Goal: Navigation & Orientation: Find specific page/section

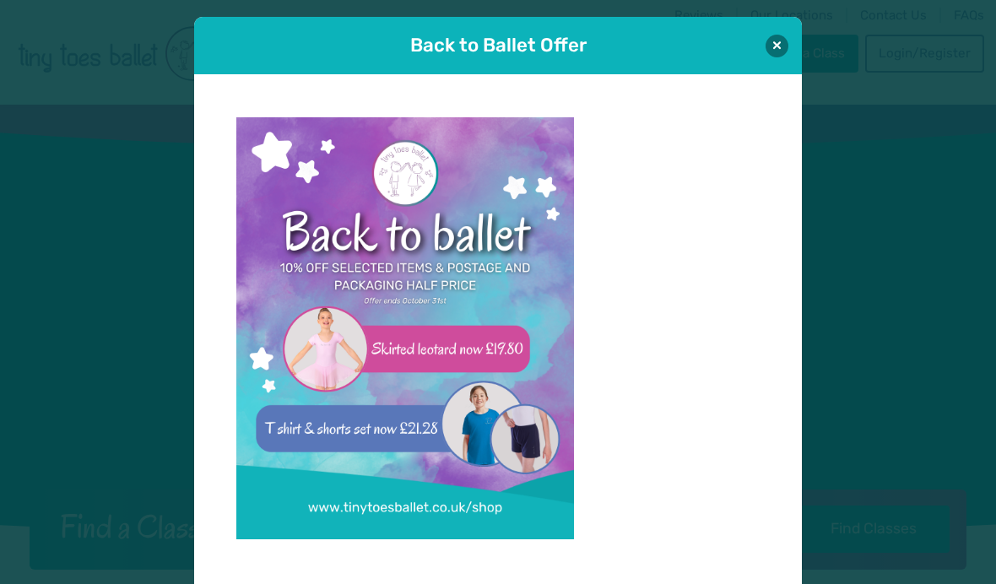
scroll to position [2, 0]
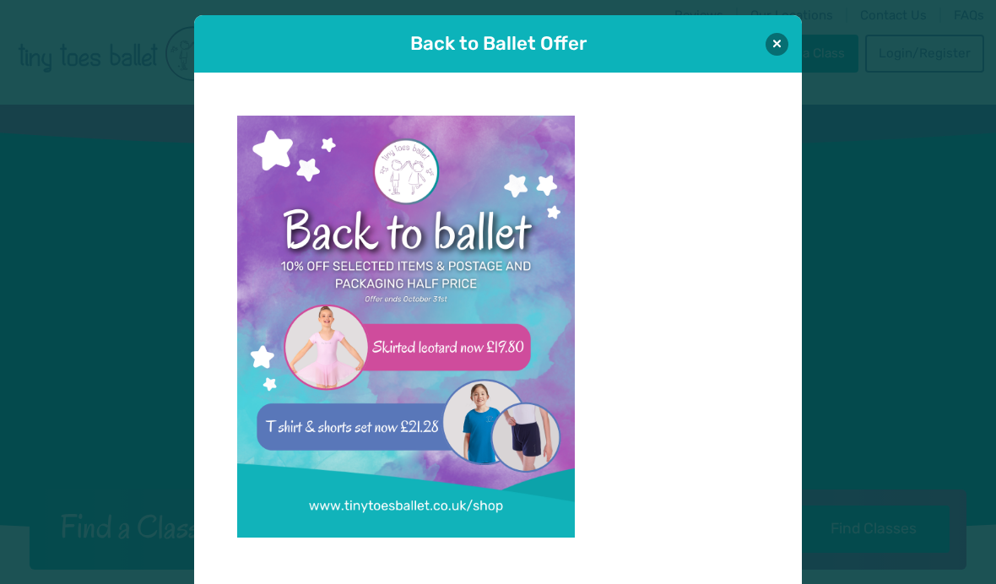
click at [778, 46] on button at bounding box center [776, 44] width 23 height 23
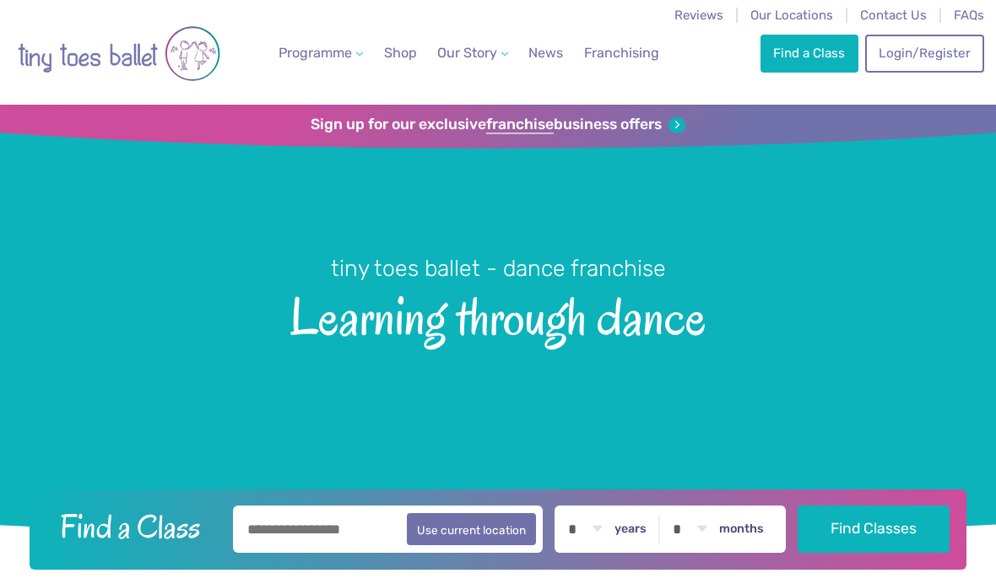
click at [929, 52] on link "Login/Register" at bounding box center [924, 53] width 118 height 37
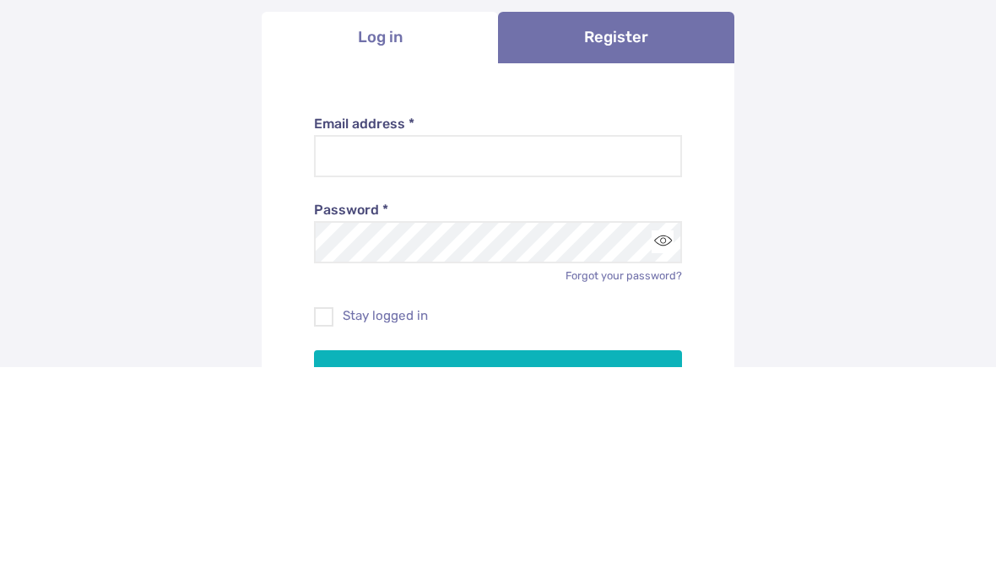
scroll to position [218, 0]
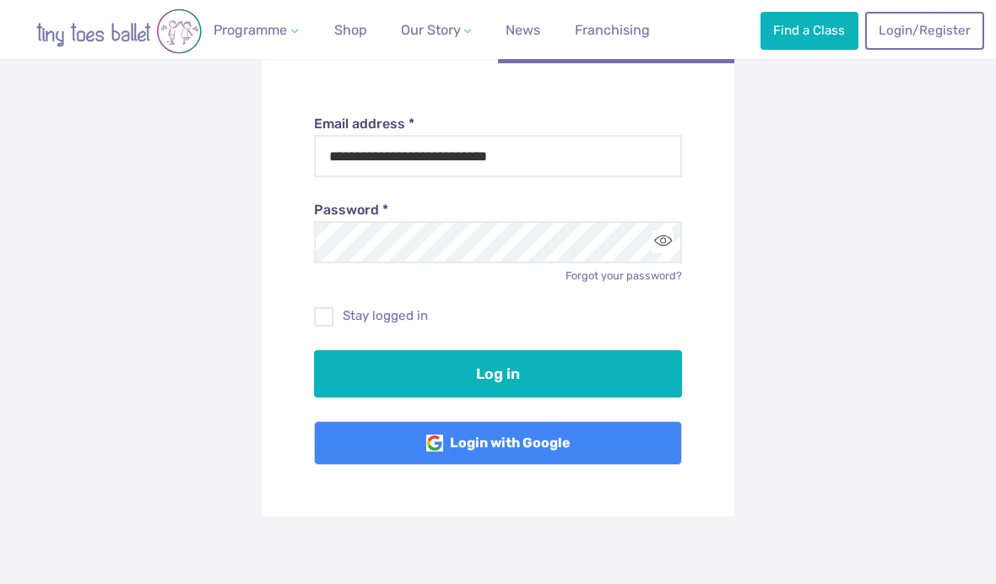
type input "**********"
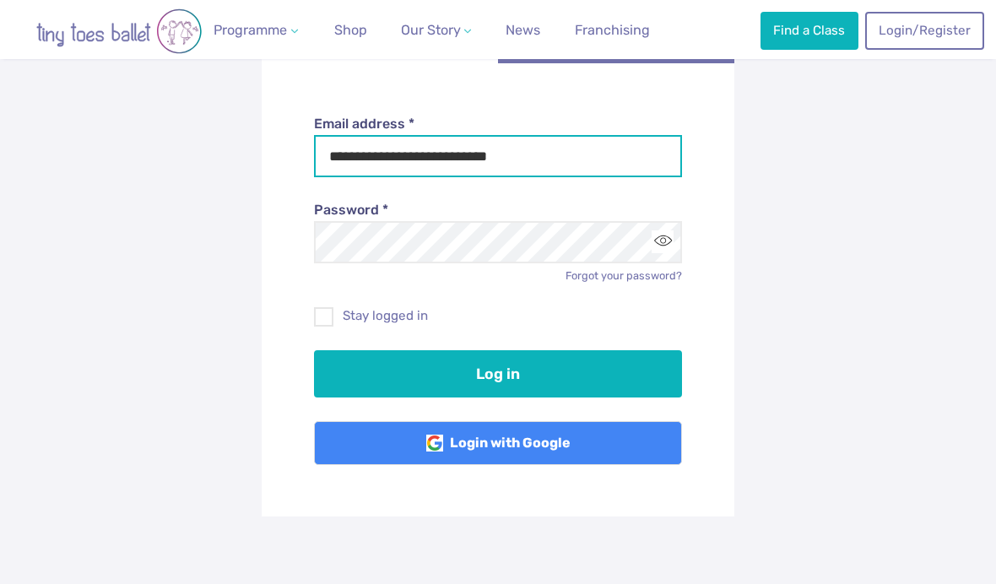
click at [498, 370] on button "Log in" at bounding box center [498, 373] width 369 height 47
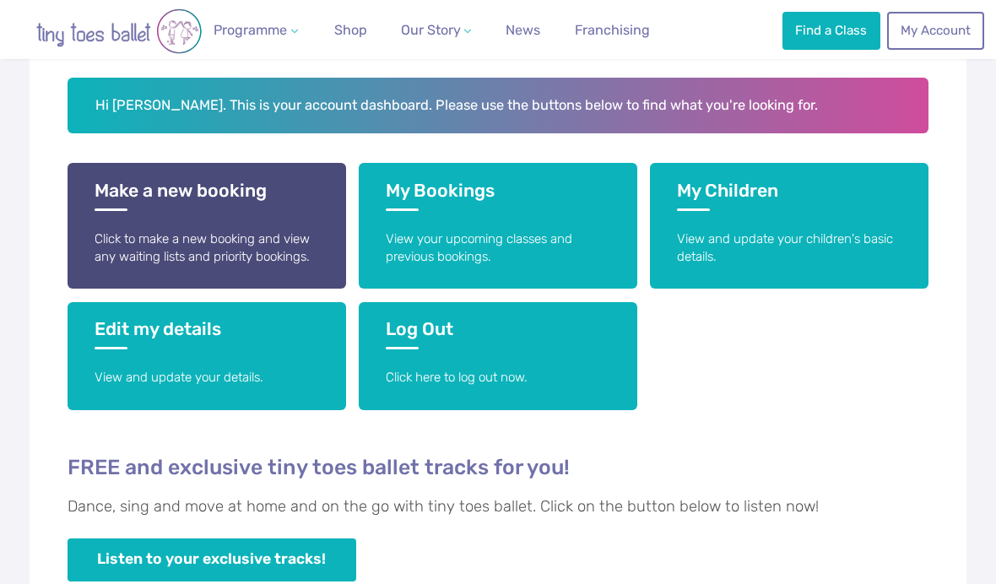
scroll to position [350, 0]
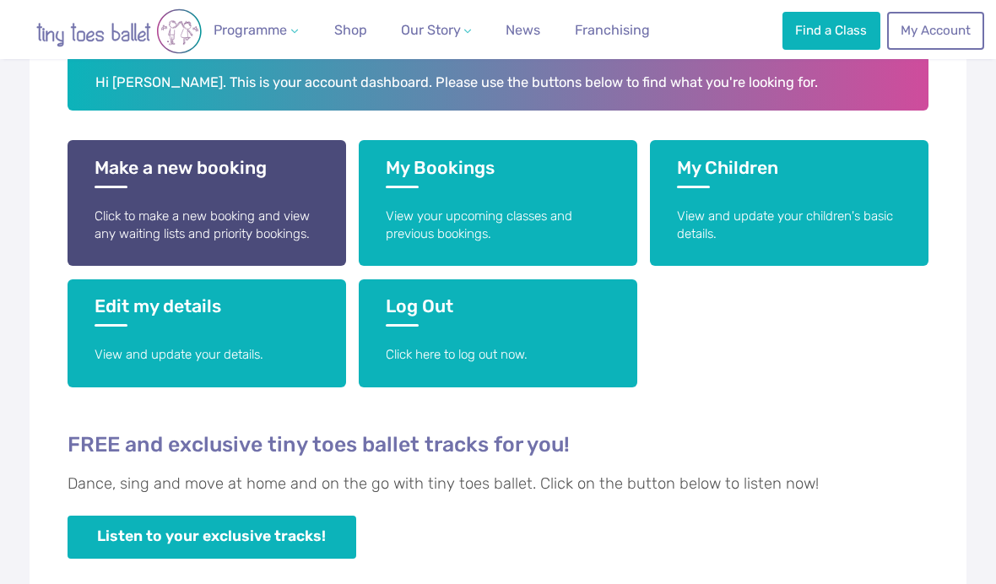
click at [579, 208] on p "View your upcoming classes and previous bookings." at bounding box center [498, 226] width 224 height 36
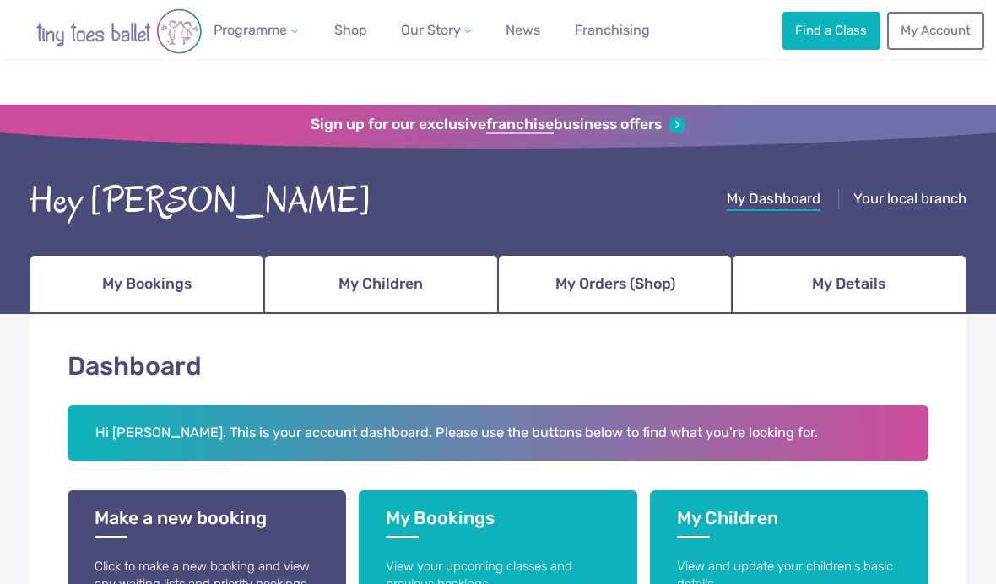
scroll to position [410, 0]
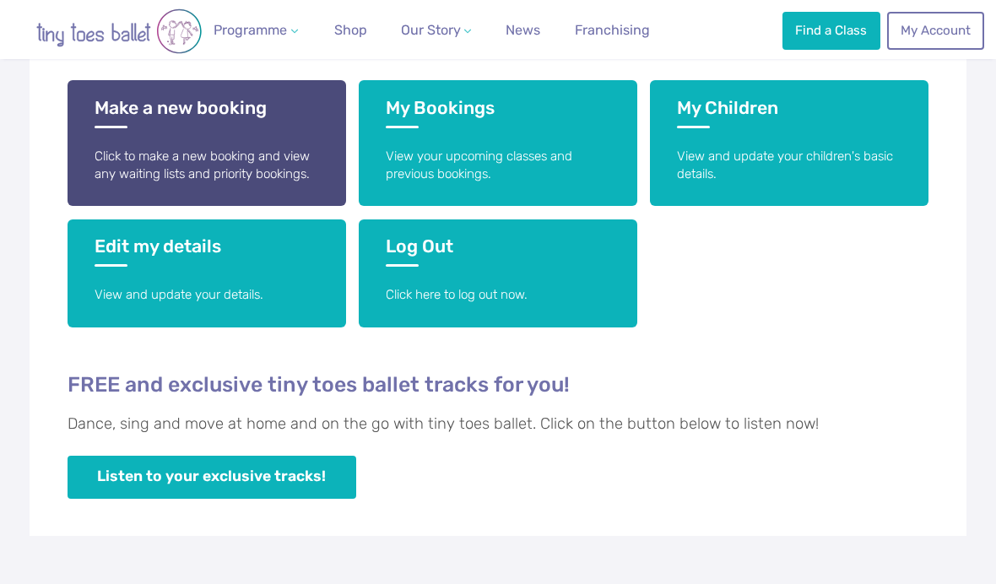
click at [246, 151] on p "Click to make a new booking and view any waiting lists and priority bookings." at bounding box center [206, 166] width 224 height 36
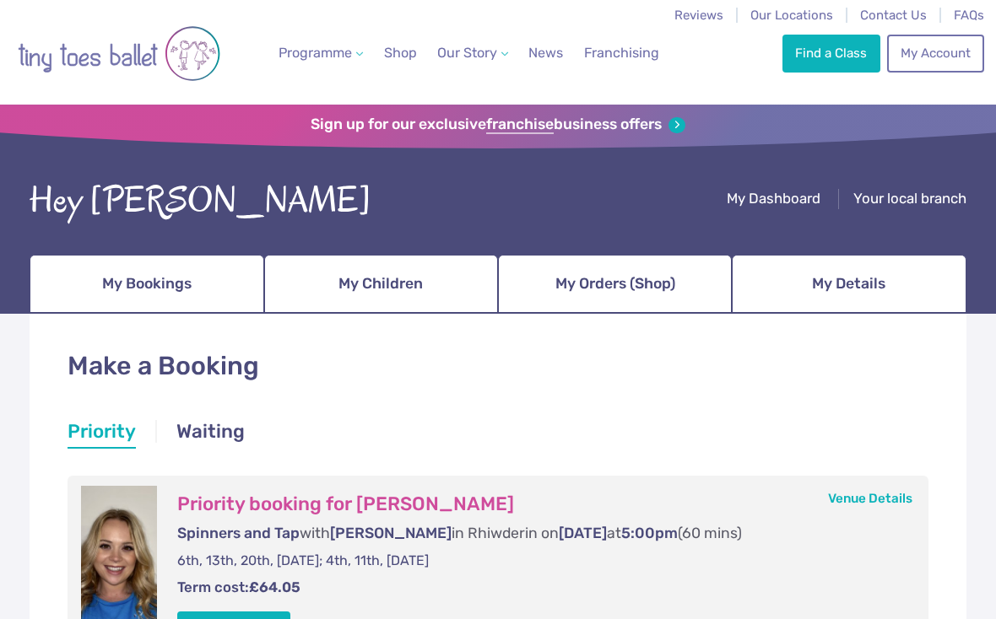
click at [542, 51] on span "News" at bounding box center [545, 53] width 35 height 16
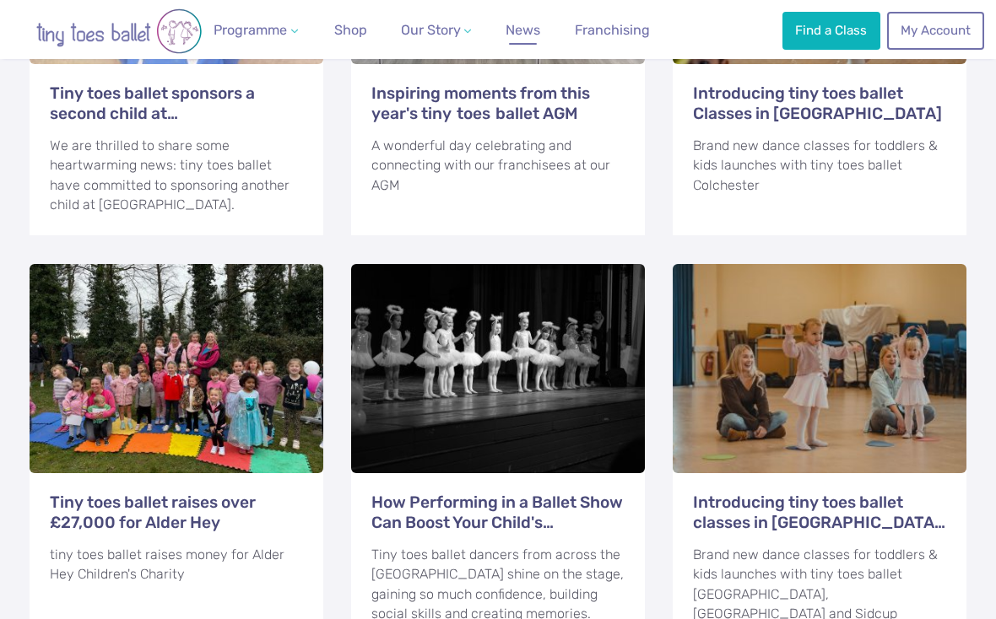
scroll to position [917, 0]
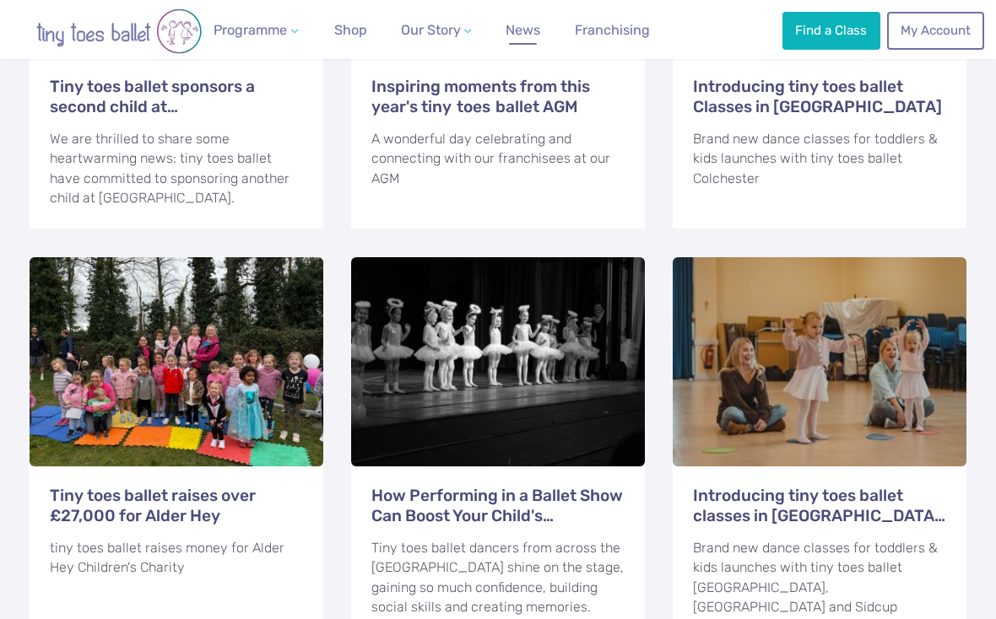
click at [590, 316] on div at bounding box center [498, 361] width 294 height 209
